Goal: Task Accomplishment & Management: Use online tool/utility

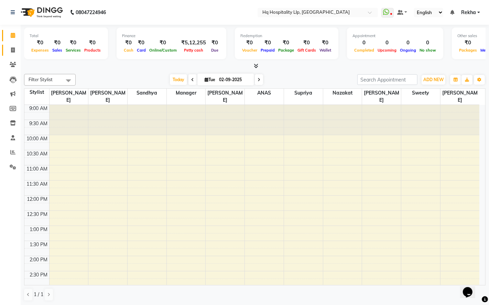
click at [13, 54] on link "Invoice" at bounding box center [10, 50] width 17 height 11
select select "7197"
select select "service"
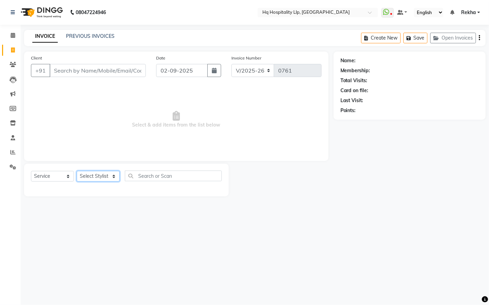
click at [100, 173] on select "Select Stylist ANAS Manager [PERSON_NAME] Staff [PERSON_NAME] Sandhya [PERSON_N…" at bounding box center [98, 176] width 43 height 11
select select "87140"
click at [77, 171] on select "Select Stylist ANAS Manager [PERSON_NAME] Staff [PERSON_NAME] Sandhya [PERSON_N…" at bounding box center [98, 176] width 43 height 11
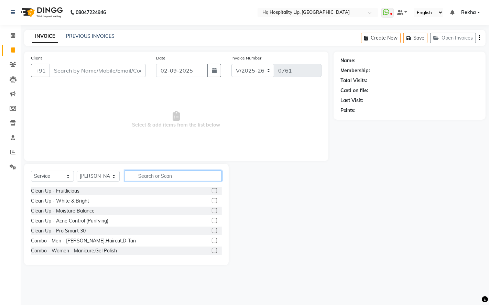
click at [158, 175] on input "text" at bounding box center [173, 176] width 97 height 11
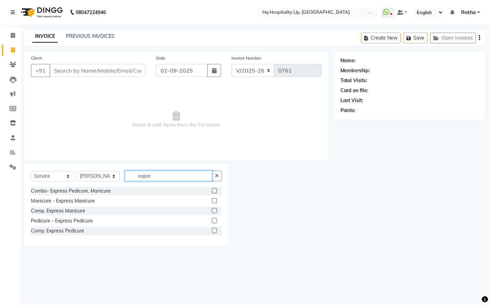
type input "expre"
click at [212, 220] on label at bounding box center [214, 220] width 5 height 5
click at [212, 220] on input "checkbox" at bounding box center [214, 221] width 4 height 4
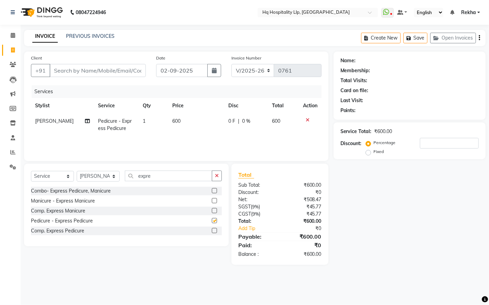
checkbox input "false"
click at [179, 121] on td "600" at bounding box center [196, 124] width 56 height 23
select select "87140"
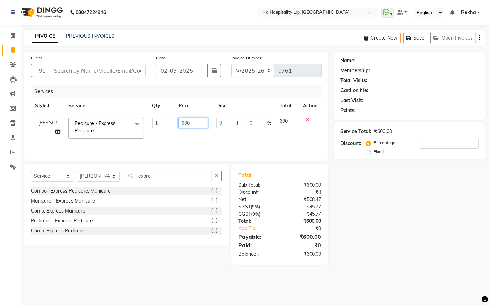
click at [196, 123] on input "600" at bounding box center [193, 123] width 30 height 11
type input "6"
type input "708"
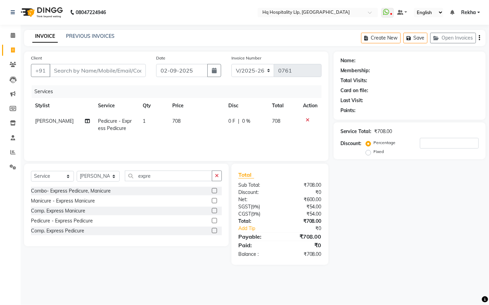
click at [186, 145] on div "Services Stylist Service Qty Price Disc Total Action [PERSON_NAME] Pedicure - E…" at bounding box center [176, 119] width 291 height 69
click at [215, 202] on label at bounding box center [214, 200] width 5 height 5
click at [215, 202] on input "checkbox" at bounding box center [214, 201] width 4 height 4
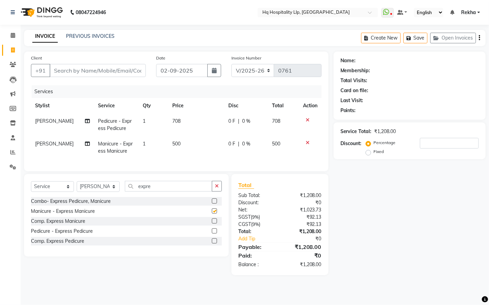
checkbox input "false"
click at [185, 145] on td "500" at bounding box center [196, 147] width 56 height 23
select select "87140"
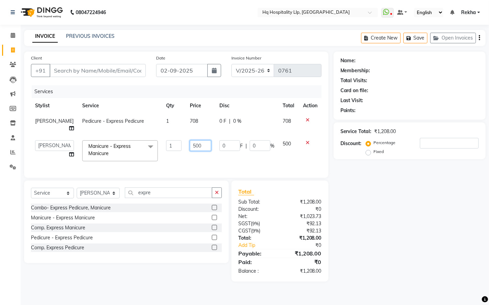
click at [196, 149] on input "500" at bounding box center [200, 145] width 21 height 11
type input "5"
type input "592"
click at [205, 152] on td "592" at bounding box center [201, 150] width 30 height 29
select select "87140"
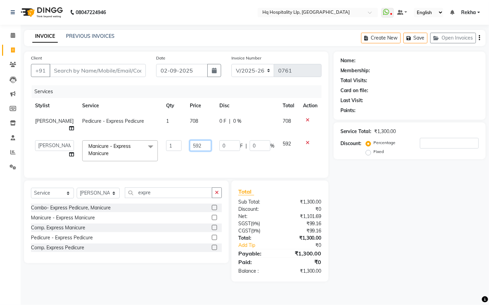
click at [205, 140] on input "592" at bounding box center [200, 145] width 21 height 11
type input "590"
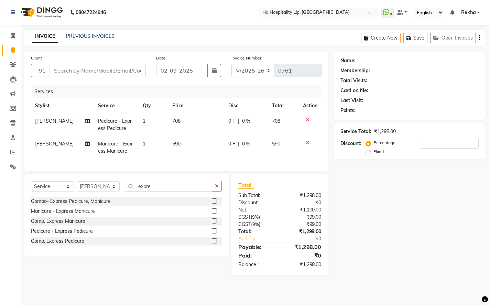
click at [194, 163] on div "Services Stylist Service Qty Price Disc Total Action [PERSON_NAME] Pedicure - E…" at bounding box center [176, 124] width 291 height 79
click at [235, 144] on div "0 F | 0 %" at bounding box center [246, 143] width 36 height 7
select select "87140"
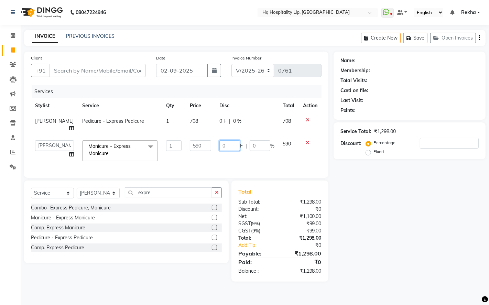
click at [231, 146] on input "0" at bounding box center [229, 145] width 21 height 11
type input "90"
click at [265, 167] on div "Services Stylist Service Qty Price Disc Total Action [PERSON_NAME] Pedicure - E…" at bounding box center [176, 128] width 291 height 86
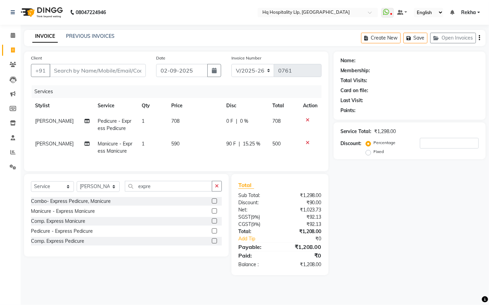
click at [229, 124] on span "0 F" at bounding box center [229, 121] width 7 height 7
select select "87140"
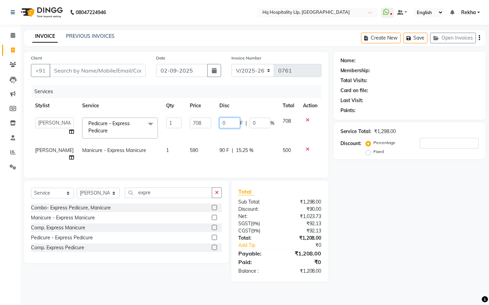
click at [227, 127] on input "0" at bounding box center [229, 123] width 21 height 11
type input "108"
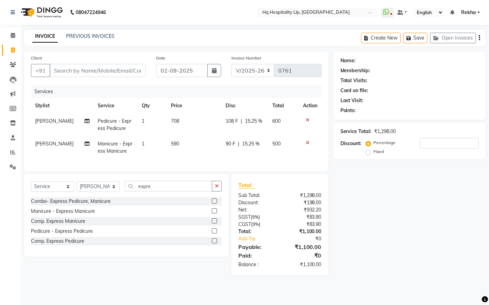
click at [229, 140] on tbody "[PERSON_NAME] Pedicure - Express Pedicure 1 708 108 F | 15.25 % 600 [PERSON_NAM…" at bounding box center [176, 135] width 291 height 45
click at [227, 119] on span "108 F" at bounding box center [232, 121] width 12 height 7
select select "87140"
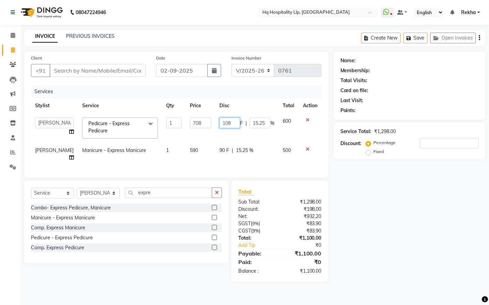
click at [222, 123] on input "108" at bounding box center [229, 123] width 21 height 11
type input "208"
click at [267, 163] on div "Services Stylist Service Qty Price Disc Total Action ANAS Manager Nazakat NOOR …" at bounding box center [176, 128] width 291 height 86
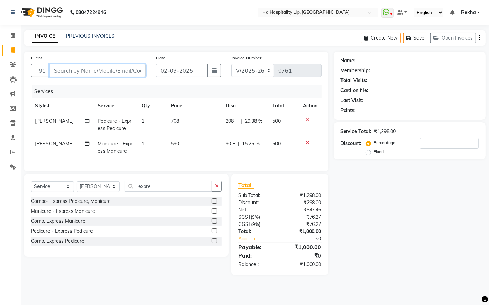
click at [135, 70] on input "Client" at bounding box center [98, 70] width 96 height 13
click at [124, 69] on input "Client" at bounding box center [98, 70] width 96 height 13
click at [114, 75] on input "Client" at bounding box center [98, 70] width 96 height 13
type input "9"
type input "0"
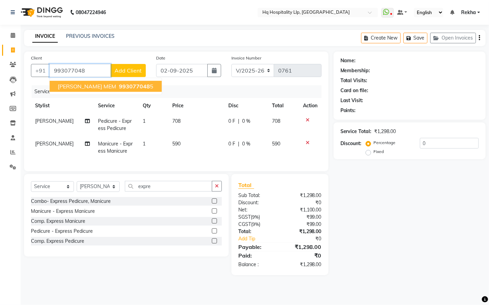
click at [119, 85] on span "993077048" at bounding box center [134, 86] width 31 height 7
type input "9930770485"
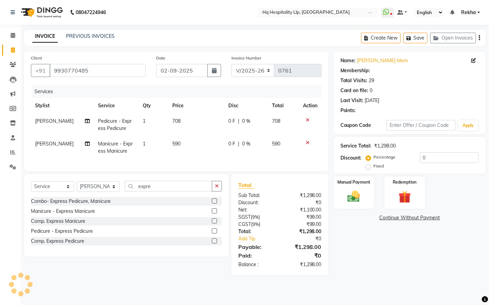
type input "20"
select select "1: Object"
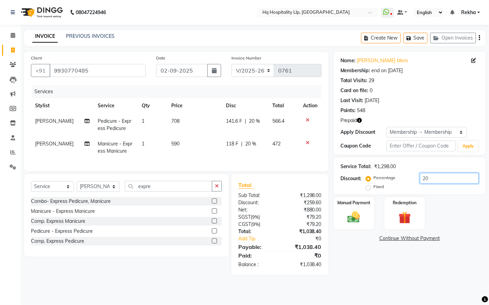
click at [439, 180] on input "20" at bounding box center [449, 178] width 59 height 11
click at [231, 142] on span "118 F" at bounding box center [232, 143] width 12 height 7
select select "87140"
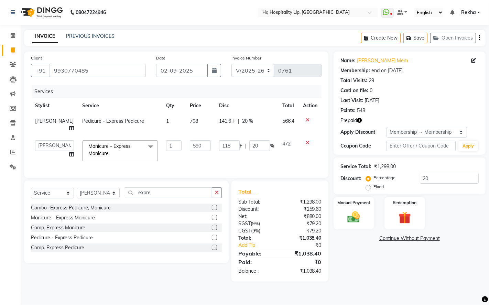
click at [204, 160] on td "590" at bounding box center [200, 150] width 29 height 29
click at [231, 146] on input "118" at bounding box center [229, 145] width 21 height 11
type input "1"
type input "218"
click at [261, 158] on td "218 F | 20 %" at bounding box center [246, 150] width 63 height 29
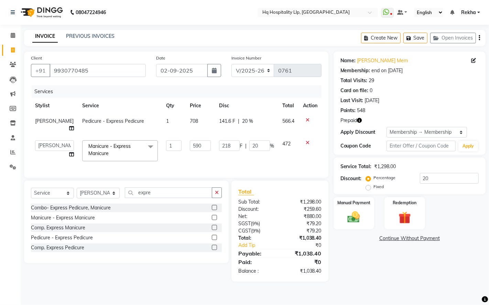
select select "87140"
click at [228, 145] on input "218" at bounding box center [229, 145] width 21 height 11
click at [241, 167] on div "Services Stylist Service Qty Price Disc Total Action [PERSON_NAME] Pedicure - E…" at bounding box center [176, 128] width 291 height 86
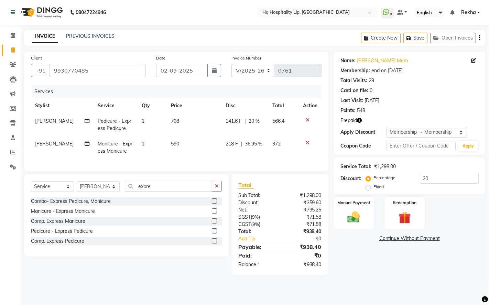
click at [227, 142] on span "218 F" at bounding box center [232, 143] width 12 height 7
select select "87140"
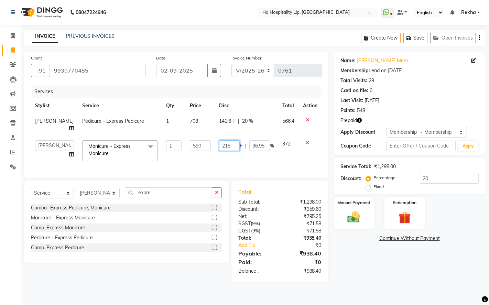
click at [229, 144] on input "218" at bounding box center [229, 145] width 21 height 11
type input "266"
click at [264, 166] on div "Services Stylist Service Qty Price Disc Total Action [PERSON_NAME] Pedicure - E…" at bounding box center [176, 128] width 291 height 86
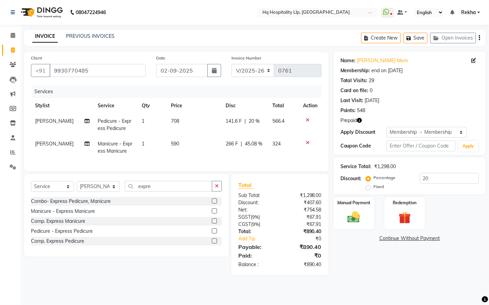
click at [232, 144] on span "266 F" at bounding box center [232, 143] width 12 height 7
select select "87140"
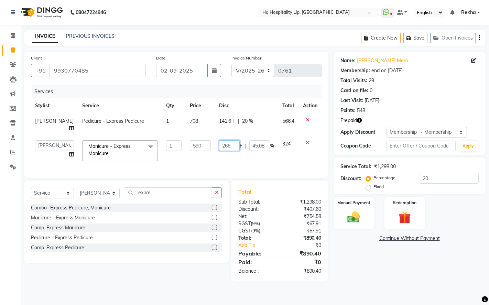
click at [227, 146] on input "266" at bounding box center [229, 145] width 21 height 11
type input "257"
click at [268, 166] on div "Services Stylist Service Qty Price Disc Total Action [PERSON_NAME] Pedicure - E…" at bounding box center [176, 128] width 291 height 86
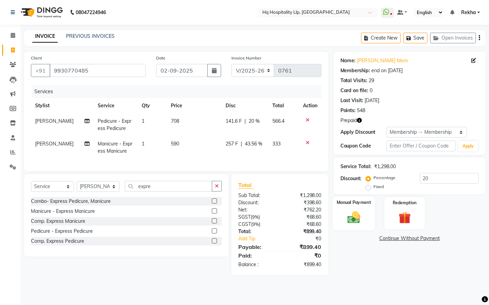
click at [364, 214] on div "Manual Payment" at bounding box center [353, 213] width 42 height 34
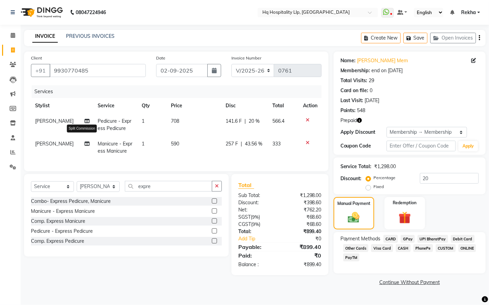
click at [85, 143] on icon at bounding box center [87, 143] width 5 height 5
select select "87140"
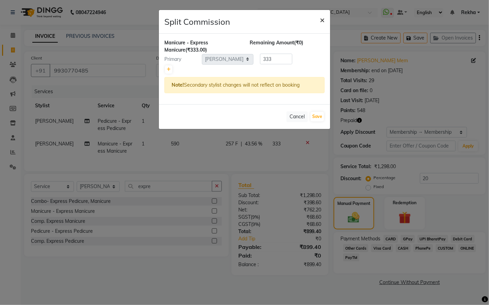
drag, startPoint x: 323, startPoint y: 20, endPoint x: 320, endPoint y: 23, distance: 4.6
click at [323, 20] on span "×" at bounding box center [322, 19] width 5 height 10
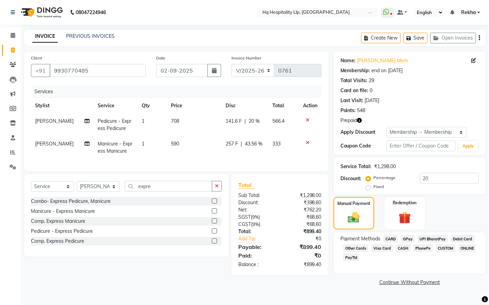
click at [51, 146] on span "[PERSON_NAME]" at bounding box center [54, 144] width 39 height 6
select select "87140"
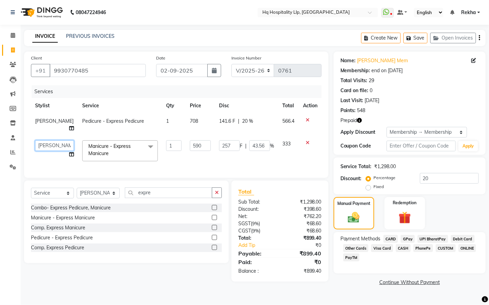
click at [55, 146] on select "ANAS Manager [PERSON_NAME] Old Staff [PERSON_NAME] Sandhya [PERSON_NAME] [PERSO…" at bounding box center [54, 145] width 39 height 11
select select "61422"
click at [207, 162] on td "590" at bounding box center [200, 150] width 29 height 29
click at [394, 237] on span "CARD" at bounding box center [390, 239] width 15 height 8
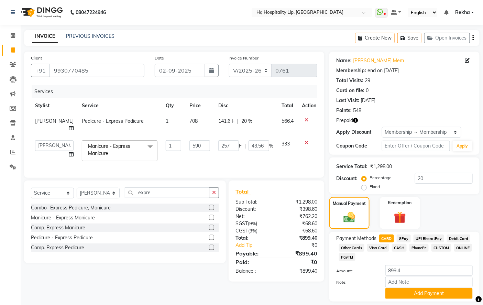
scroll to position [21, 0]
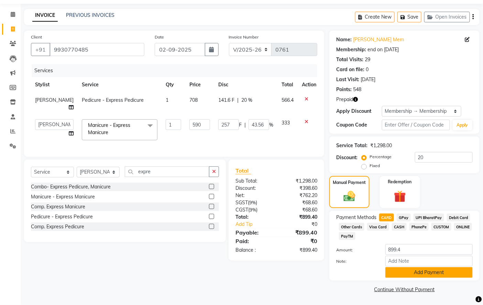
click at [403, 270] on button "Add Payment" at bounding box center [428, 272] width 87 height 11
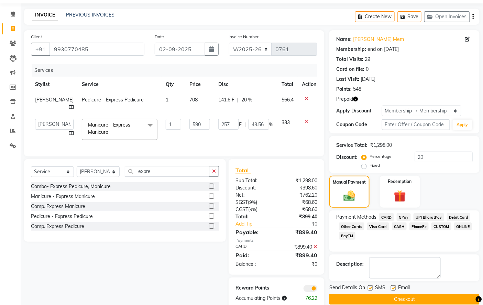
scroll to position [41, 0]
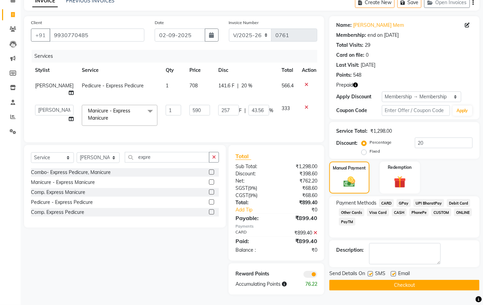
click at [372, 280] on button "Checkout" at bounding box center [404, 285] width 150 height 11
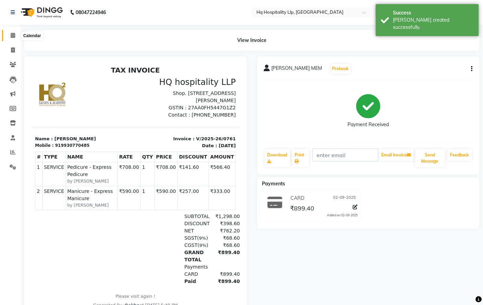
click at [10, 35] on span at bounding box center [13, 36] width 12 height 8
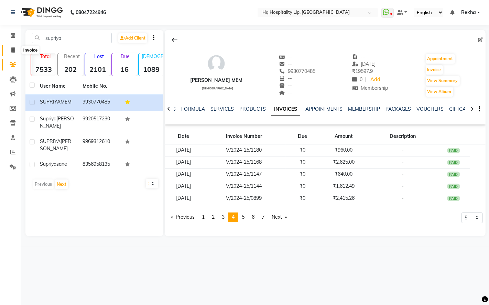
click at [11, 52] on icon at bounding box center [13, 49] width 4 height 5
select select "service"
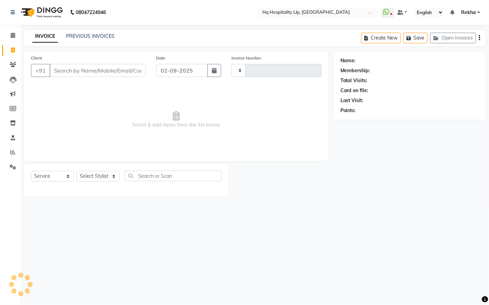
type input "0762"
select select "7197"
click at [120, 72] on input "Client" at bounding box center [98, 70] width 96 height 13
click at [110, 176] on select "Select Stylist ANAS Manager [PERSON_NAME] Staff [PERSON_NAME] Sandhya [PERSON_N…" at bounding box center [98, 176] width 43 height 11
select select "87140"
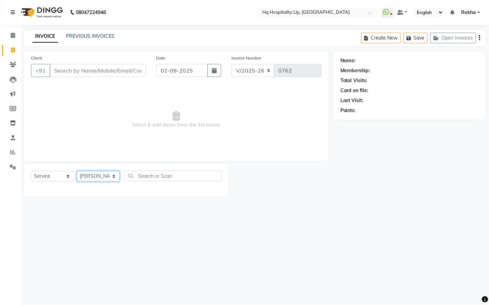
click at [77, 171] on select "Select Stylist ANAS Manager [PERSON_NAME] Staff [PERSON_NAME] Sandhya [PERSON_N…" at bounding box center [98, 176] width 43 height 11
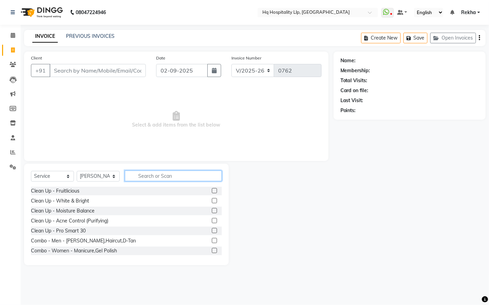
click at [180, 174] on input "text" at bounding box center [173, 176] width 97 height 11
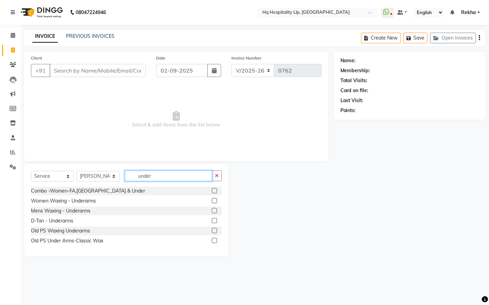
type input "under"
click at [215, 199] on label at bounding box center [214, 200] width 5 height 5
click at [215, 199] on input "checkbox" at bounding box center [214, 201] width 4 height 4
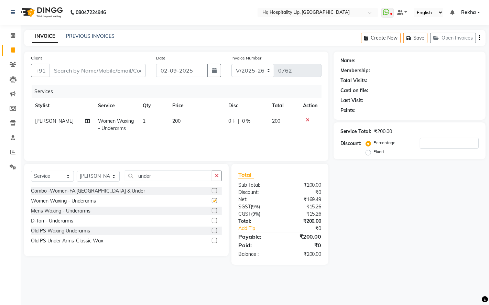
checkbox input "false"
click at [188, 121] on td "200" at bounding box center [196, 124] width 56 height 23
select select "87140"
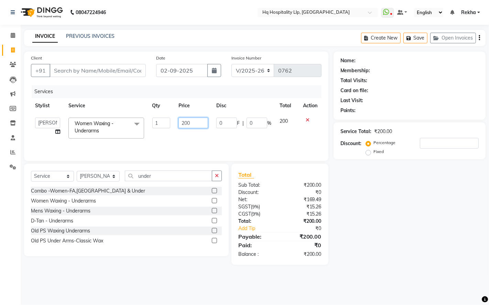
drag, startPoint x: 194, startPoint y: 122, endPoint x: 34, endPoint y: 152, distance: 163.2
click at [39, 151] on div "Services Stylist Service Qty Price Disc Total Action ANAS Manager Nazakat NOOR …" at bounding box center [176, 119] width 291 height 69
type input "295"
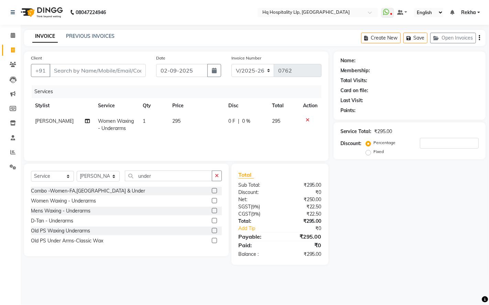
click at [437, 211] on div "Name: Membership: Total Visits: Card on file: Last Visit: Points: Service Total…" at bounding box center [411, 158] width 157 height 213
click at [129, 70] on input "Client" at bounding box center [98, 70] width 96 height 13
type input "7"
type input "0"
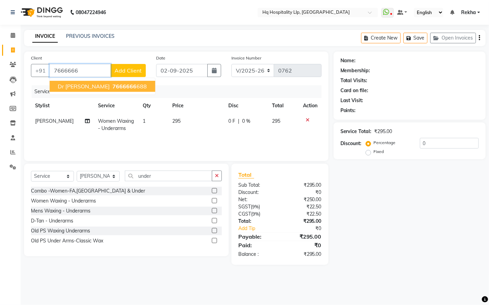
click at [112, 87] on span "7666666" at bounding box center [124, 86] width 24 height 7
type input "7666666688"
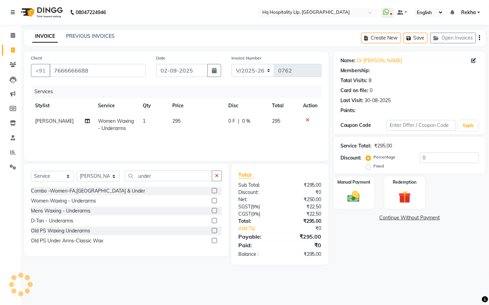
type input "25"
select select "1: Object"
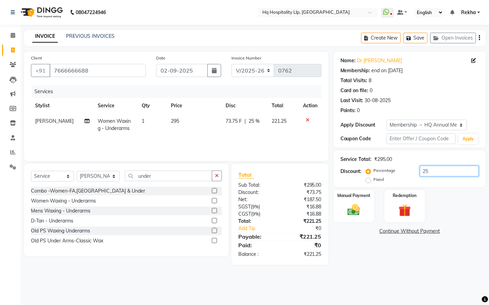
click at [432, 172] on input "25" at bounding box center [449, 171] width 59 height 11
type input "20"
click at [404, 249] on div "Name: Dr Deepali Membership: end on 24-02-2026 Total Visits: 8 Card on file: 0 …" at bounding box center [411, 158] width 157 height 213
click at [357, 211] on img at bounding box center [353, 209] width 21 height 15
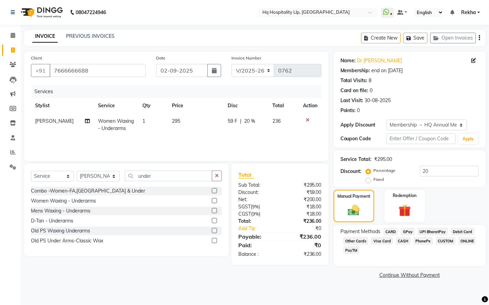
click at [402, 242] on span "CASH" at bounding box center [403, 241] width 15 height 8
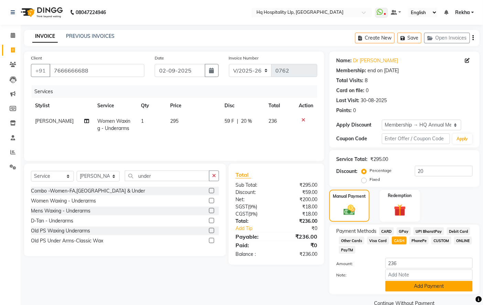
click at [410, 284] on button "Add Payment" at bounding box center [428, 286] width 87 height 11
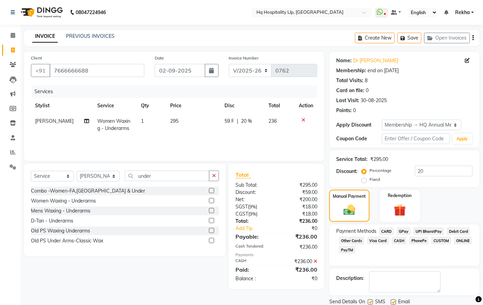
scroll to position [24, 0]
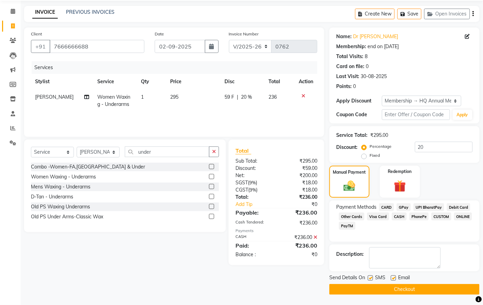
click at [418, 288] on button "Checkout" at bounding box center [404, 289] width 150 height 11
